Goal: Information Seeking & Learning: Learn about a topic

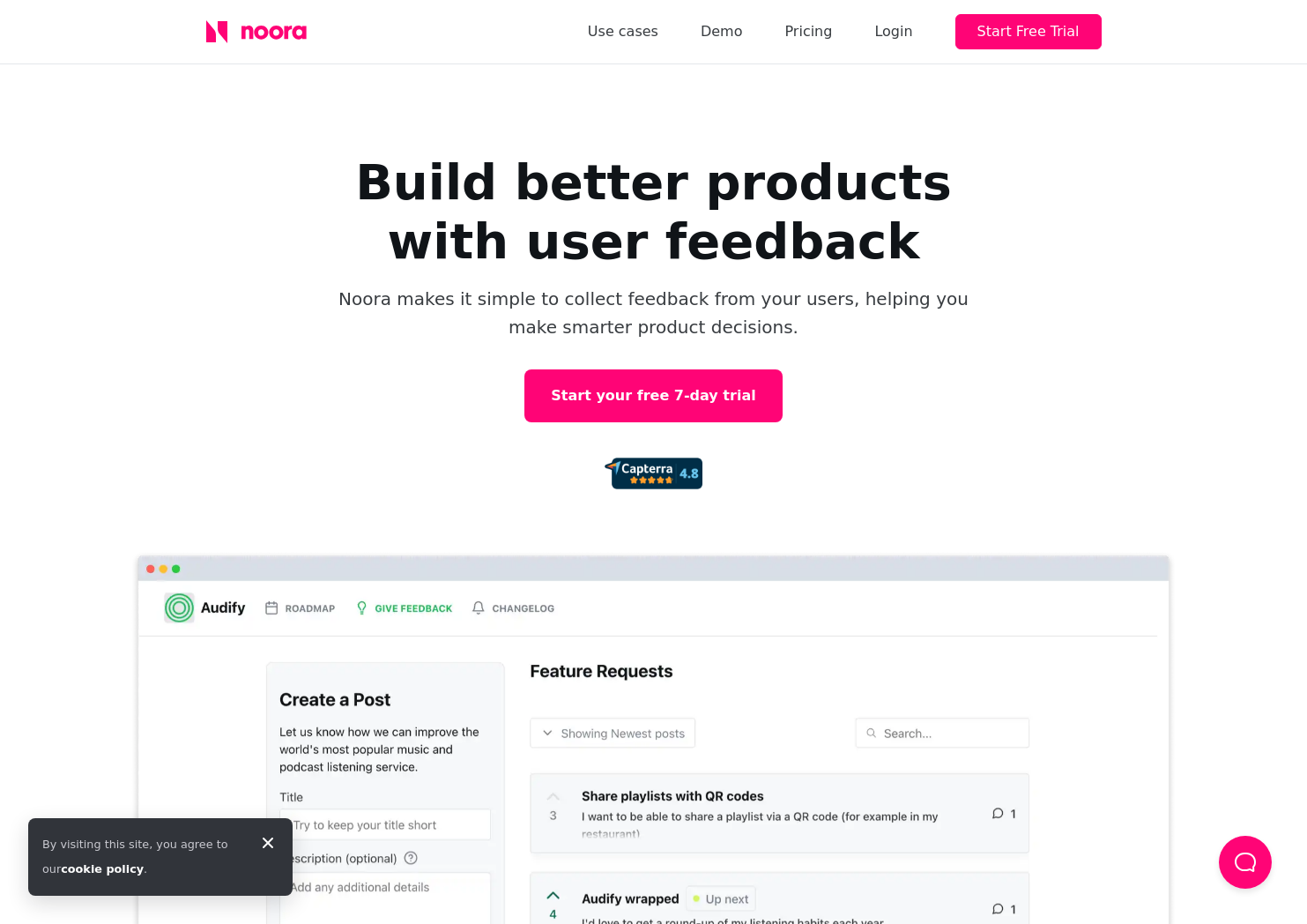
click at [1139, 369] on div "Build better products with user feedback Noora makes it simple to collect feedb…" at bounding box center [653, 501] width 1307 height 874
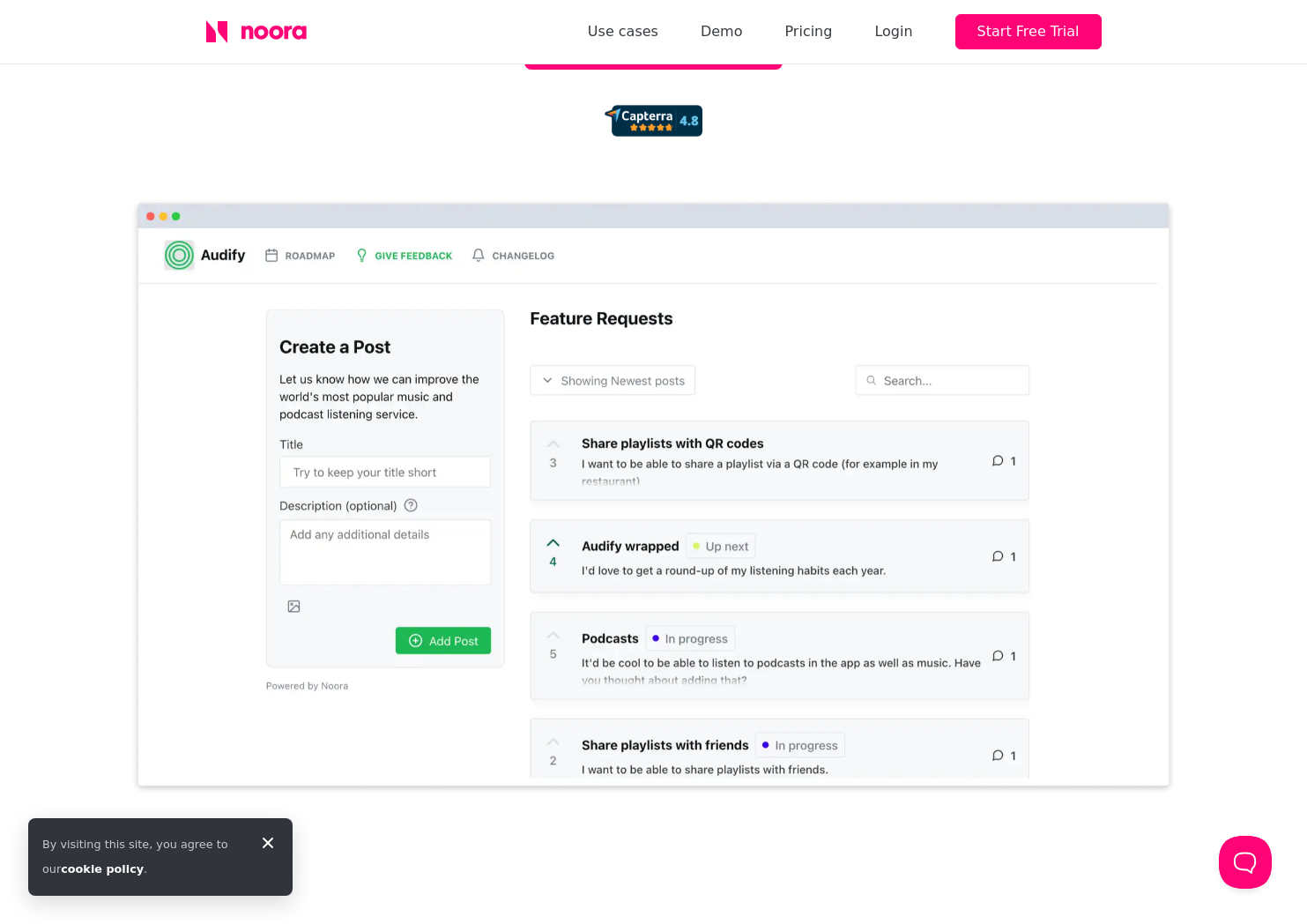
click at [385, 183] on div "Build better products with user feedback Noora makes it simple to collect feedb…" at bounding box center [653, 148] width 1307 height 874
click at [832, 30] on link "Pricing" at bounding box center [808, 31] width 48 height 25
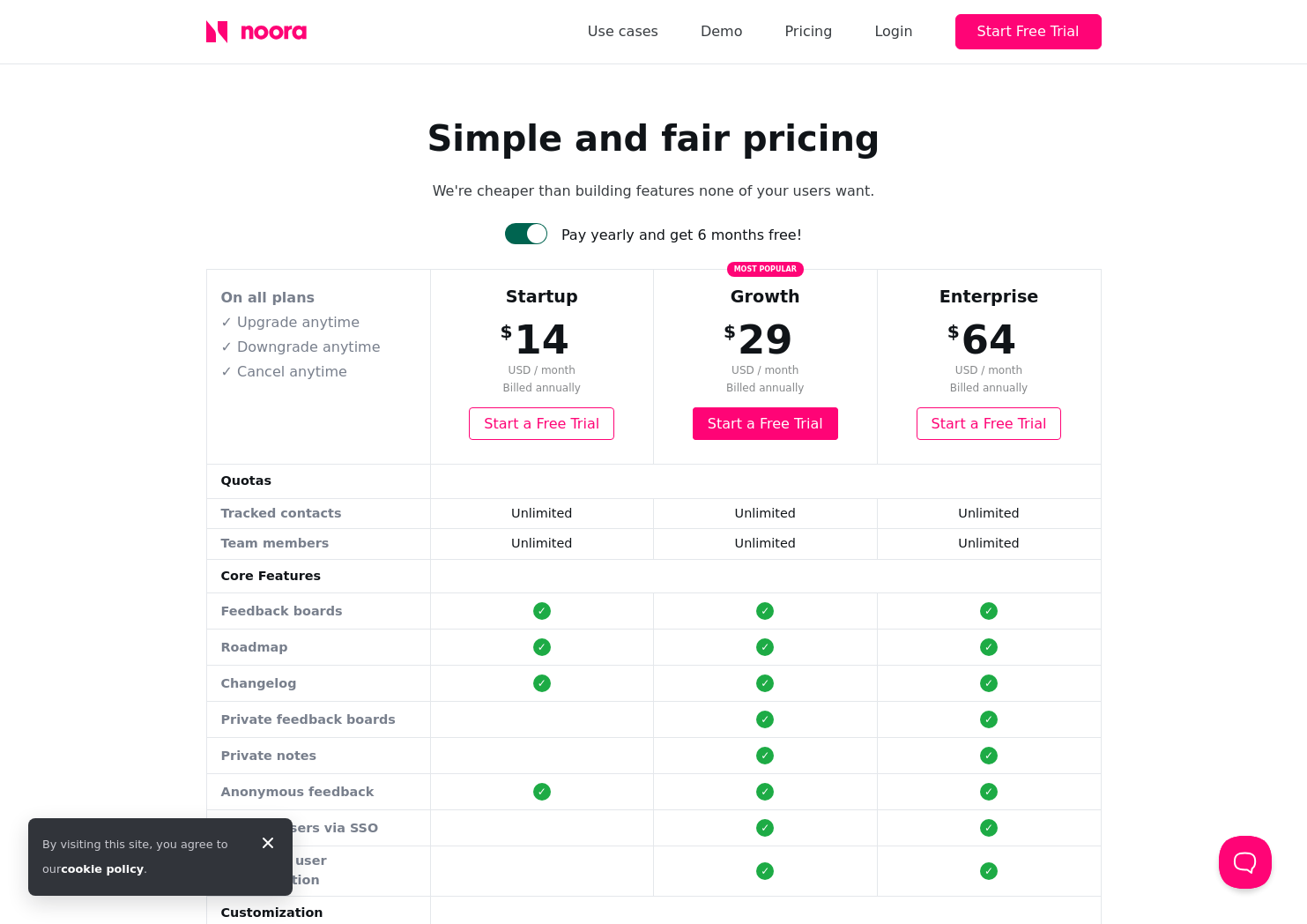
click at [547, 230] on div at bounding box center [536, 234] width 19 height 19
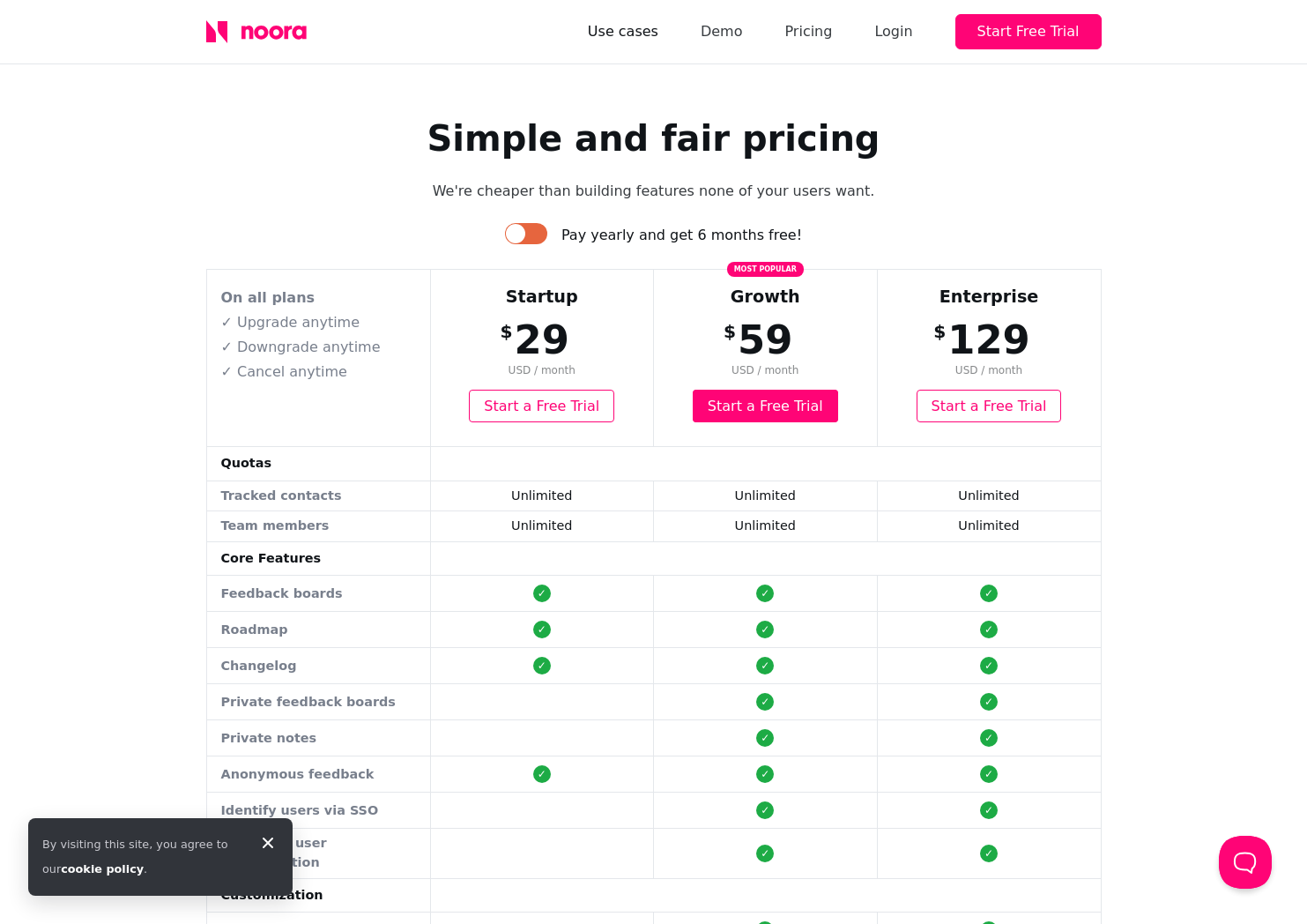
click at [659, 30] on link "Use cases" at bounding box center [623, 31] width 70 height 25
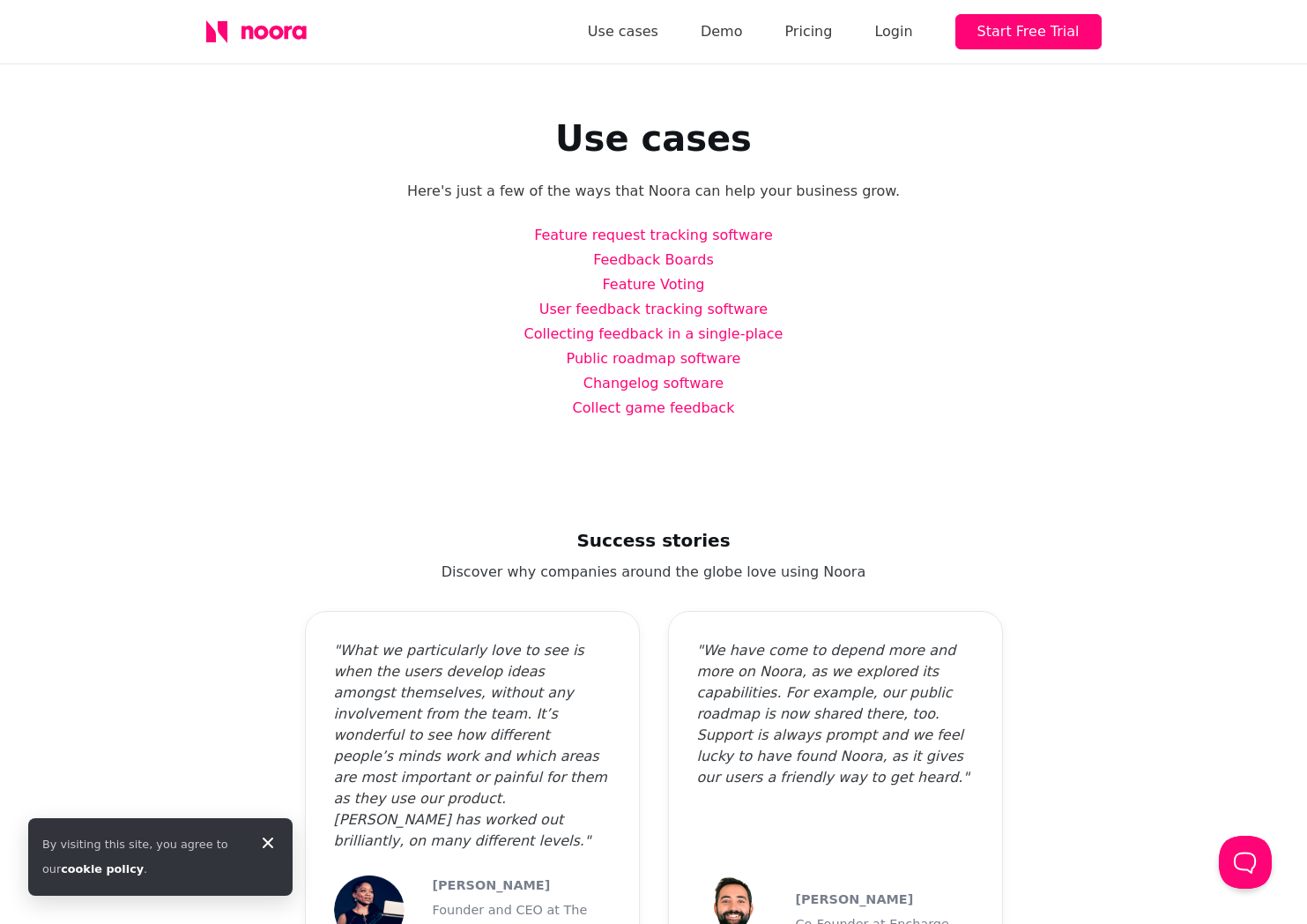
click at [305, 420] on div "Use cases Here's just a few of the ways that Noora can help your business grow.…" at bounding box center [653, 269] width 951 height 409
click at [824, 40] on link "Pricing" at bounding box center [808, 31] width 48 height 25
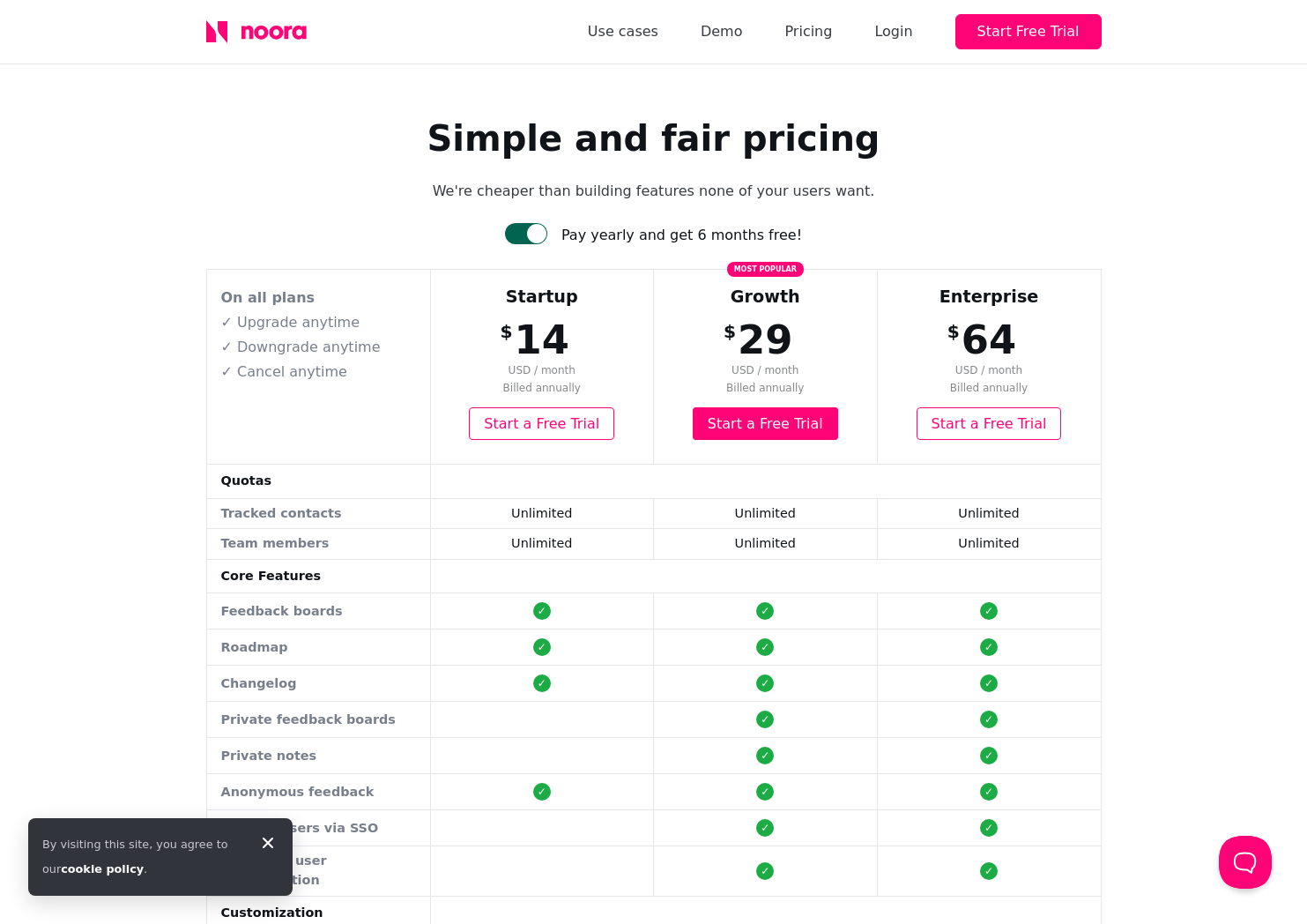
click at [542, 236] on div at bounding box center [526, 234] width 43 height 21
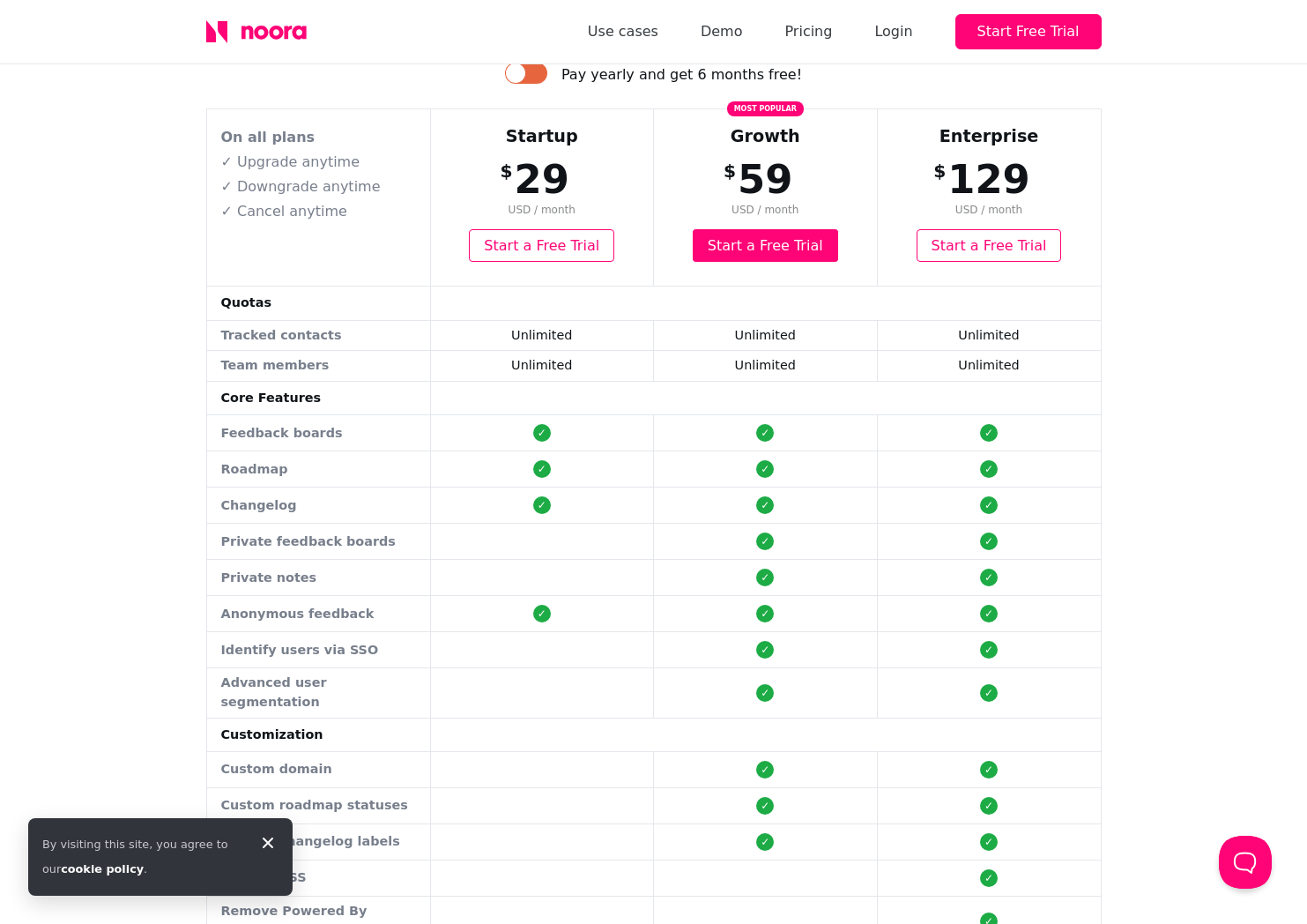
scroll to position [176, 0]
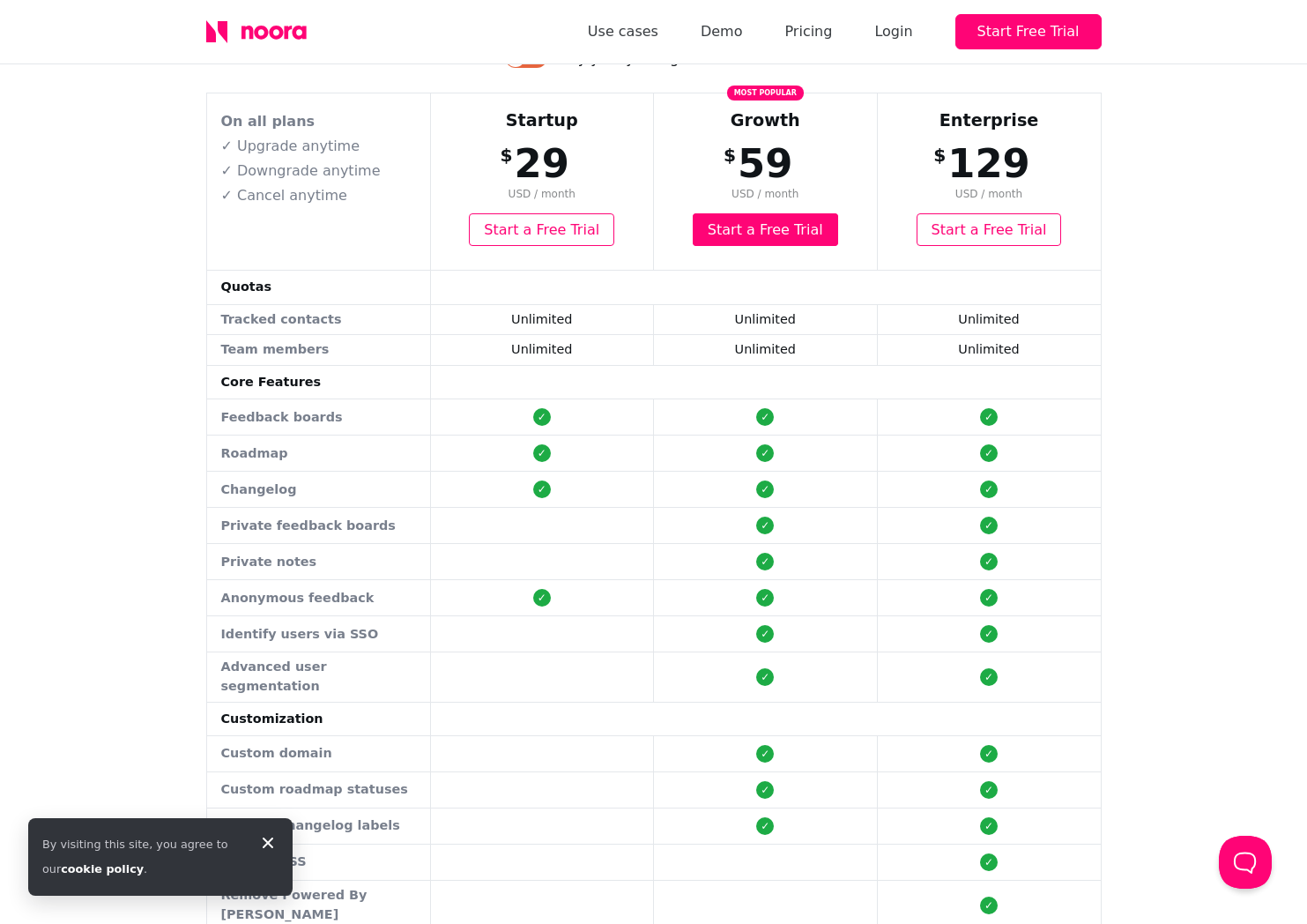
click at [272, 841] on icon at bounding box center [268, 842] width 21 height 21
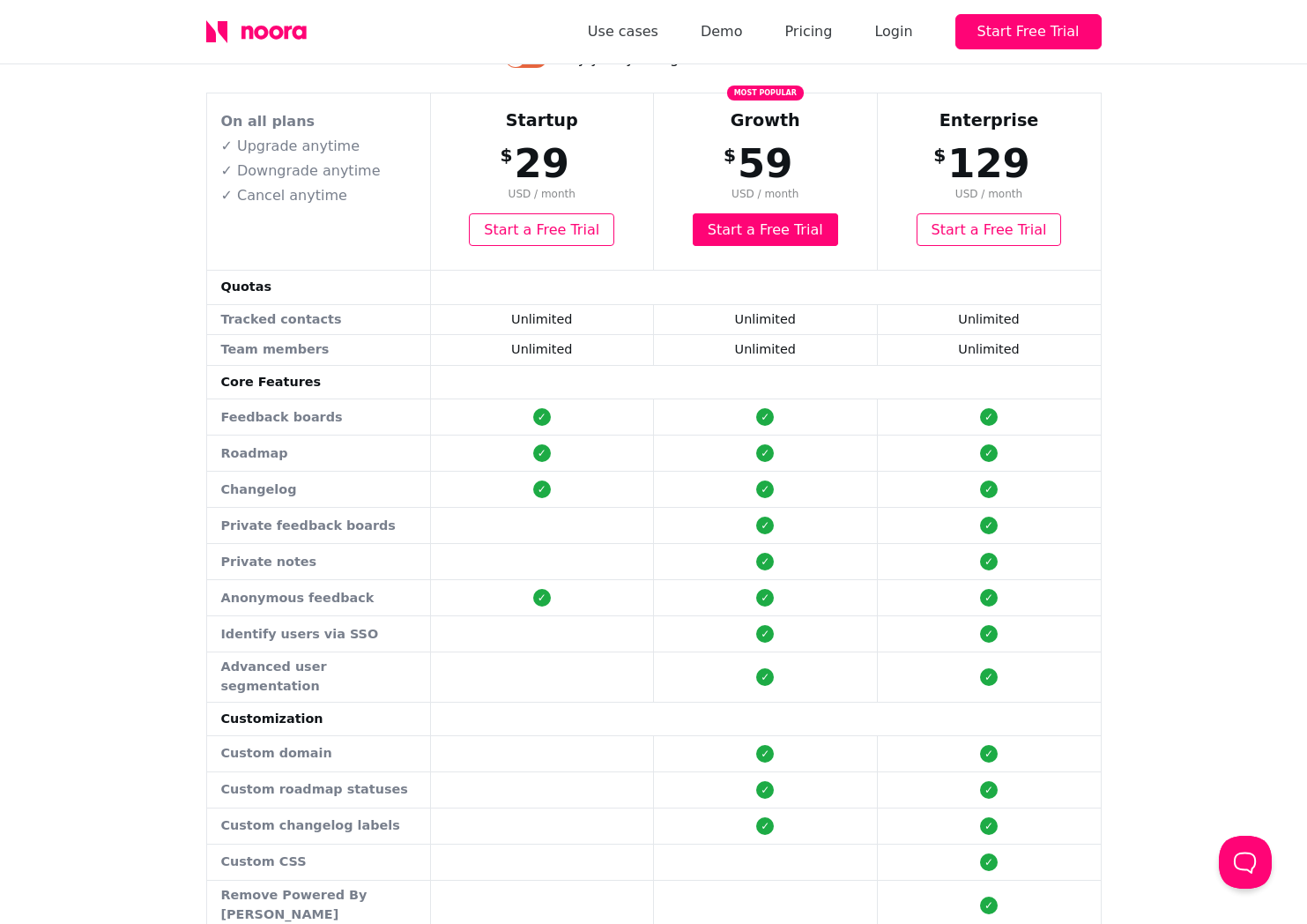
drag, startPoint x: 168, startPoint y: 211, endPoint x: 196, endPoint y: 220, distance: 29.4
click at [168, 211] on div "Simple and fair pricing We're cheaper than building features none of your users…" at bounding box center [653, 579] width 1307 height 1382
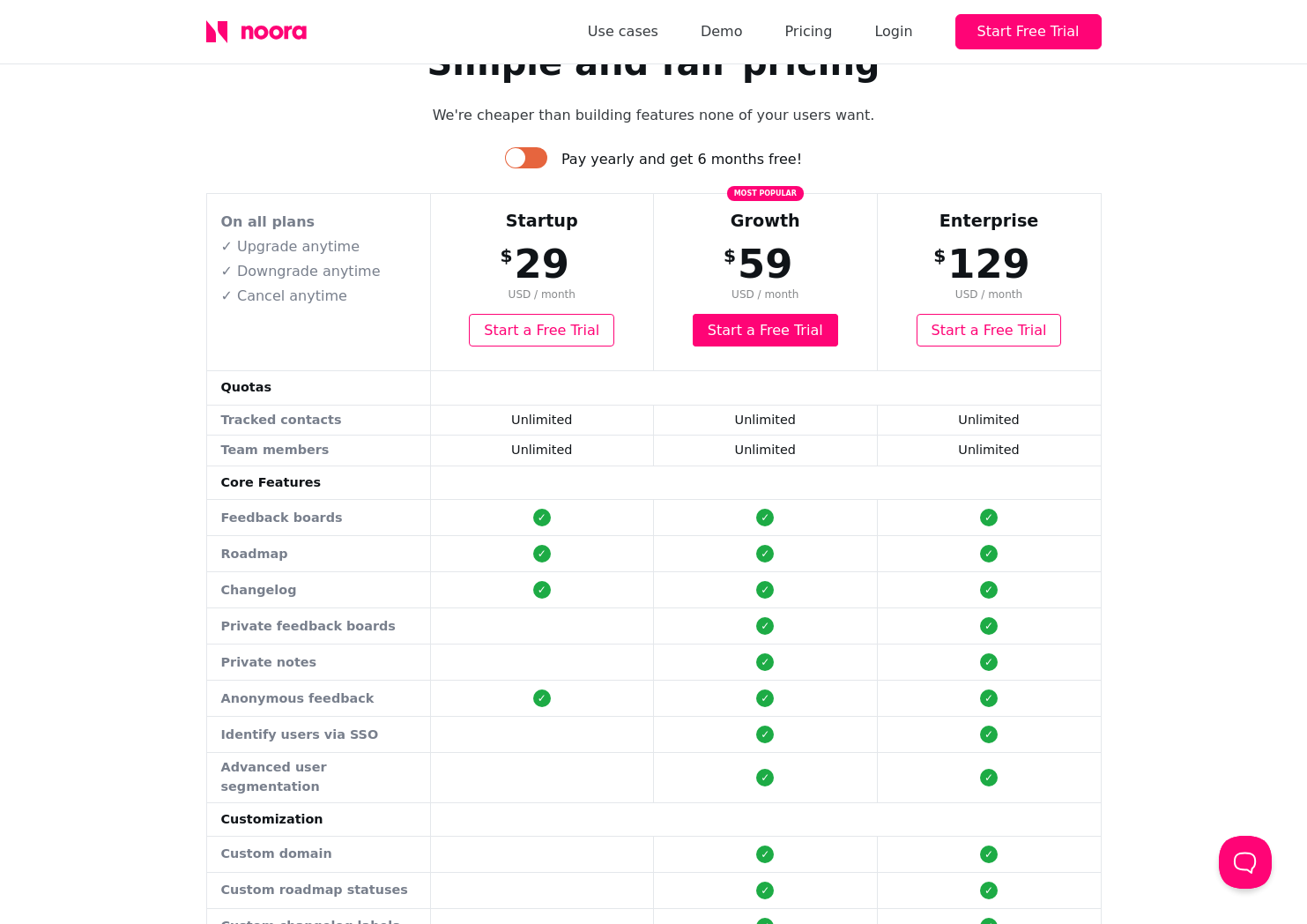
scroll to position [0, 0]
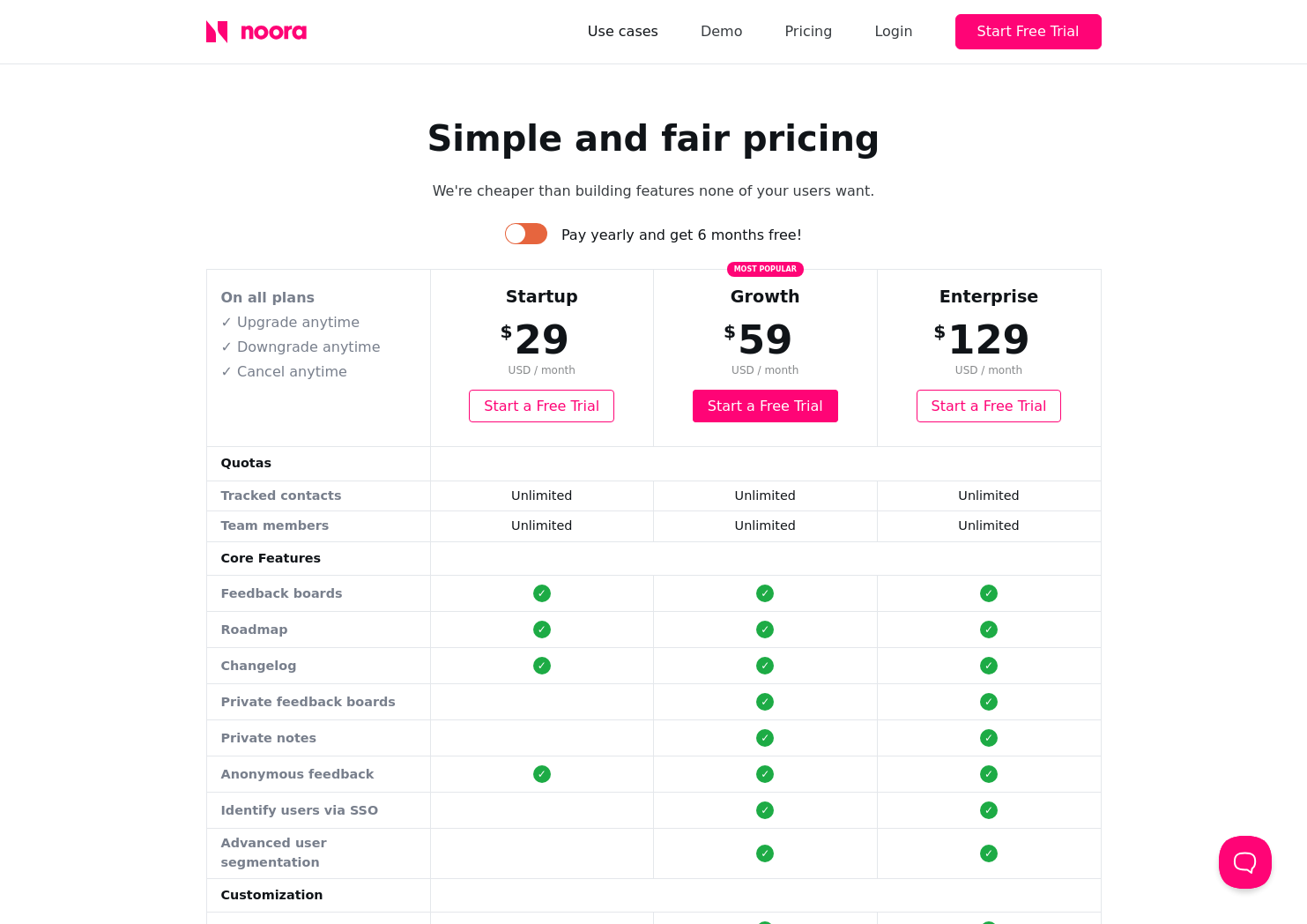
click at [659, 30] on link "Use cases" at bounding box center [623, 31] width 70 height 25
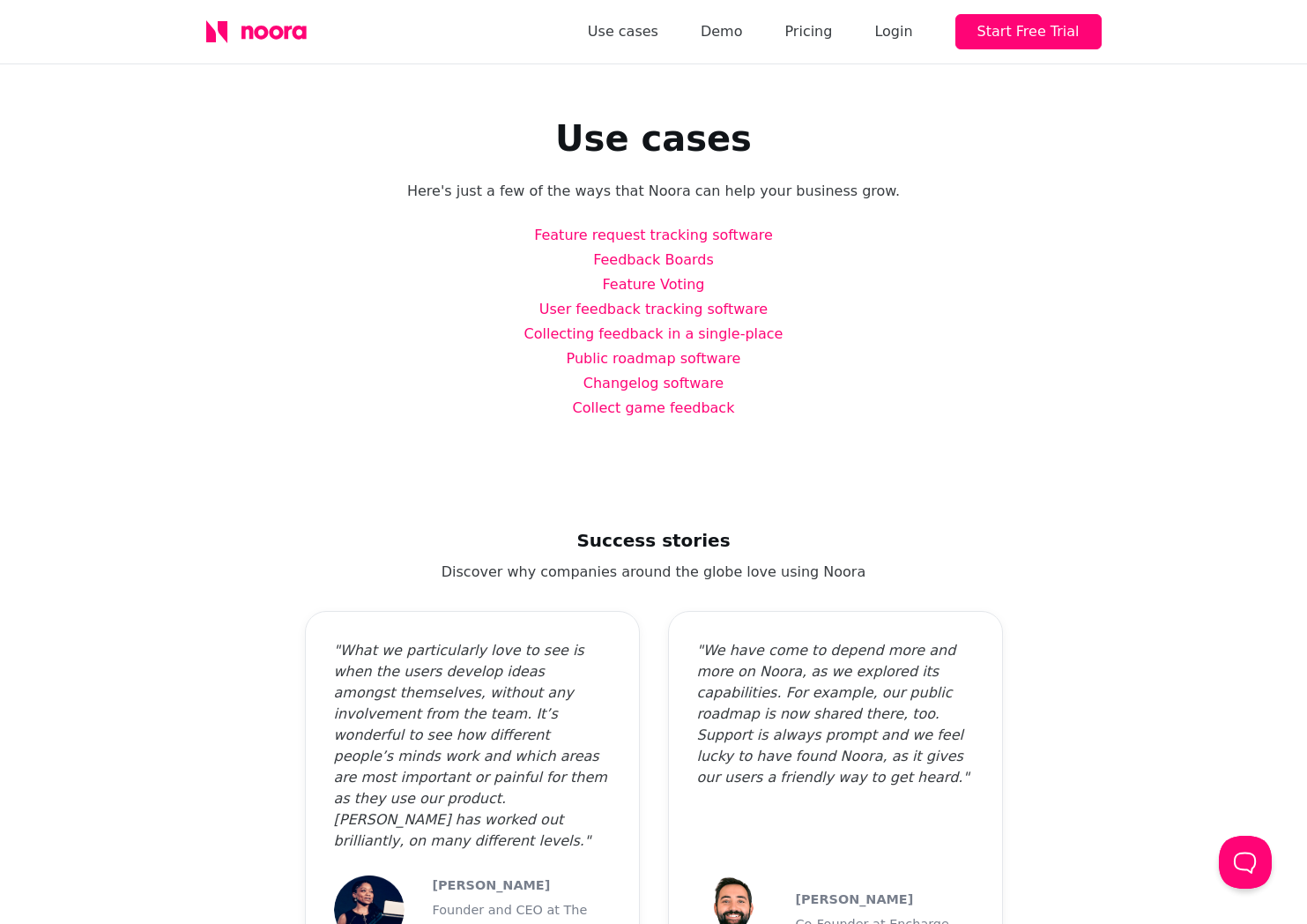
click at [247, 462] on div "Use cases Here's just a few of the ways that Noora can help your business grow.…" at bounding box center [653, 269] width 951 height 409
